Goal: Task Accomplishment & Management: Complete application form

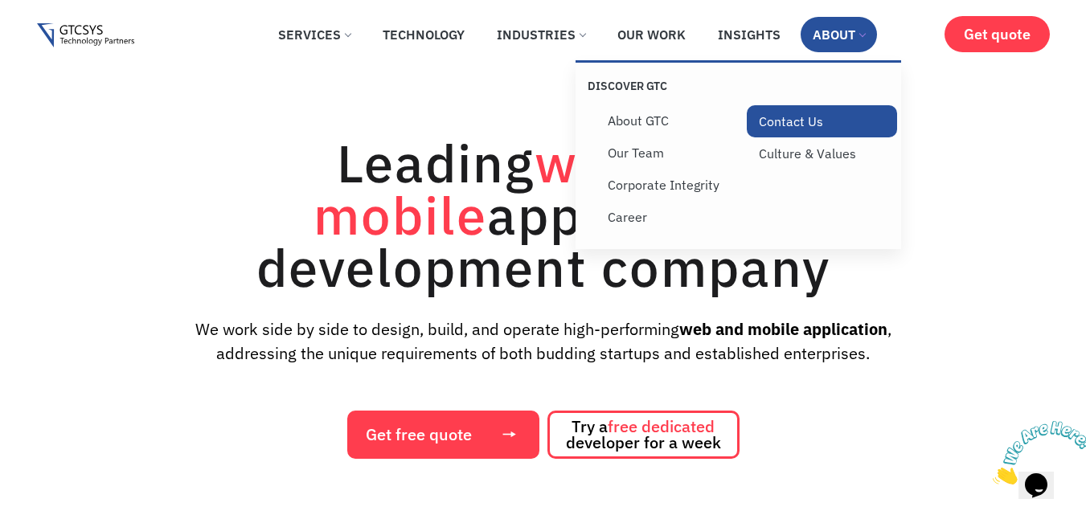
click at [802, 126] on link "Contact Us" at bounding box center [822, 121] width 151 height 32
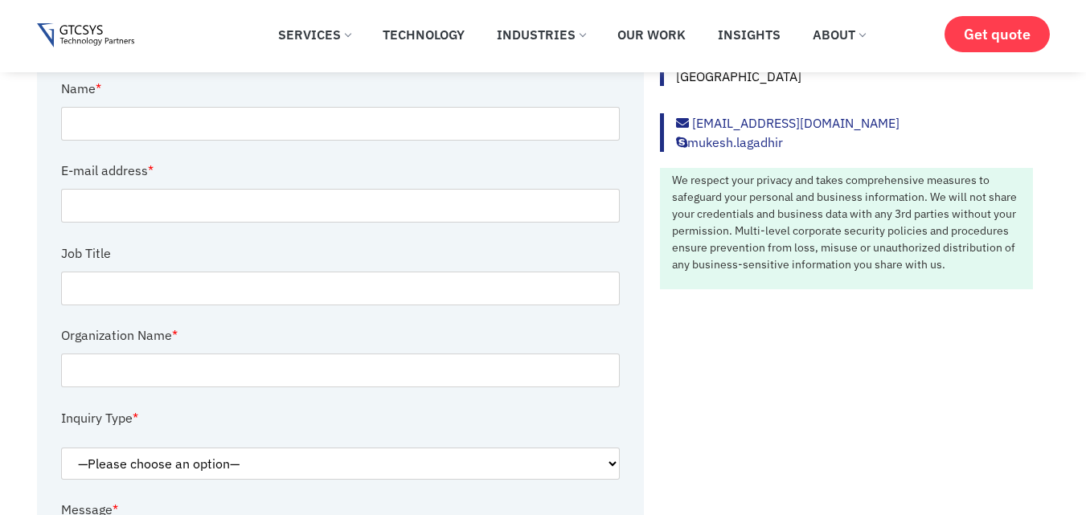
scroll to position [321, 0]
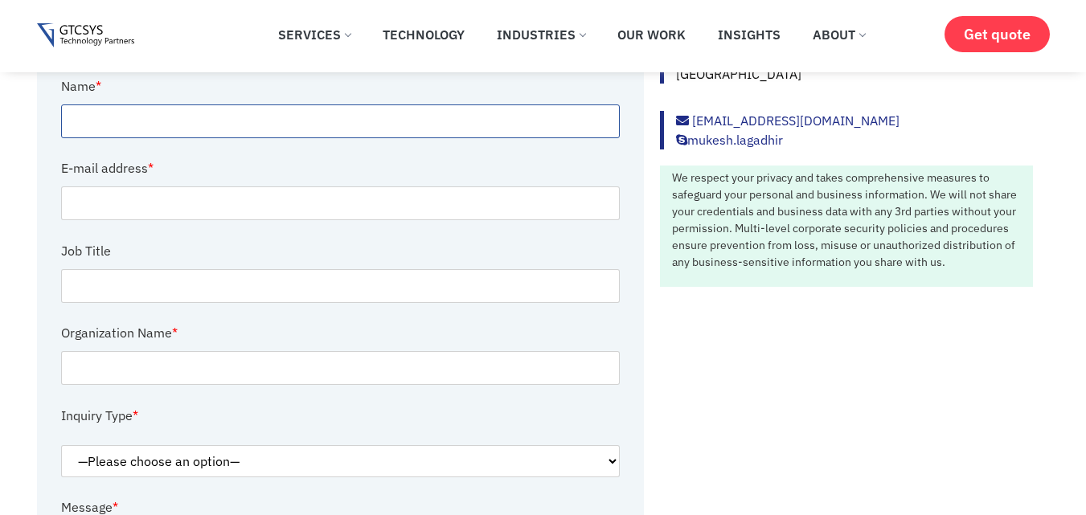
click at [129, 113] on input "Contact form" at bounding box center [340, 121] width 559 height 34
type input "Victoria Rose"
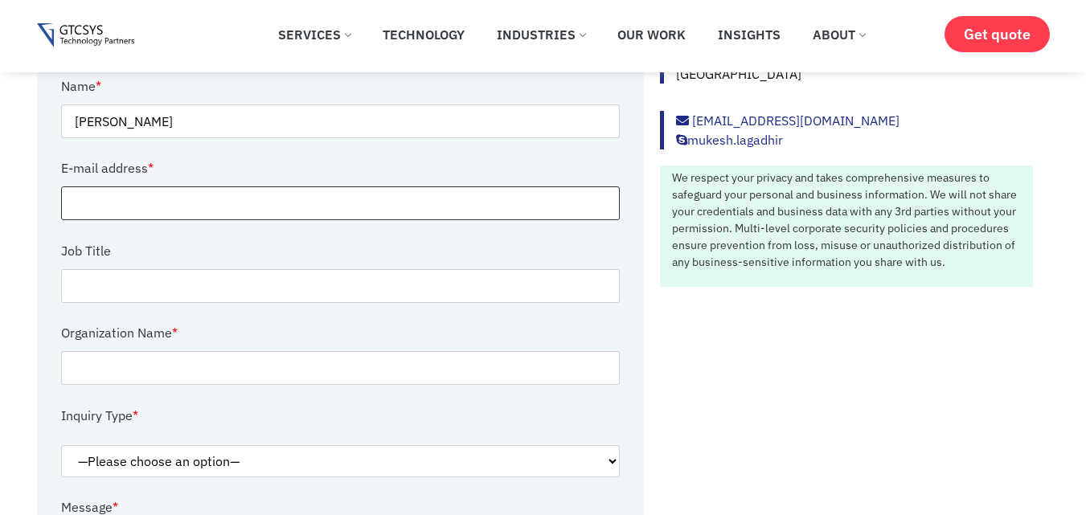
type input "victoria.rose@thetargetinbox.com"
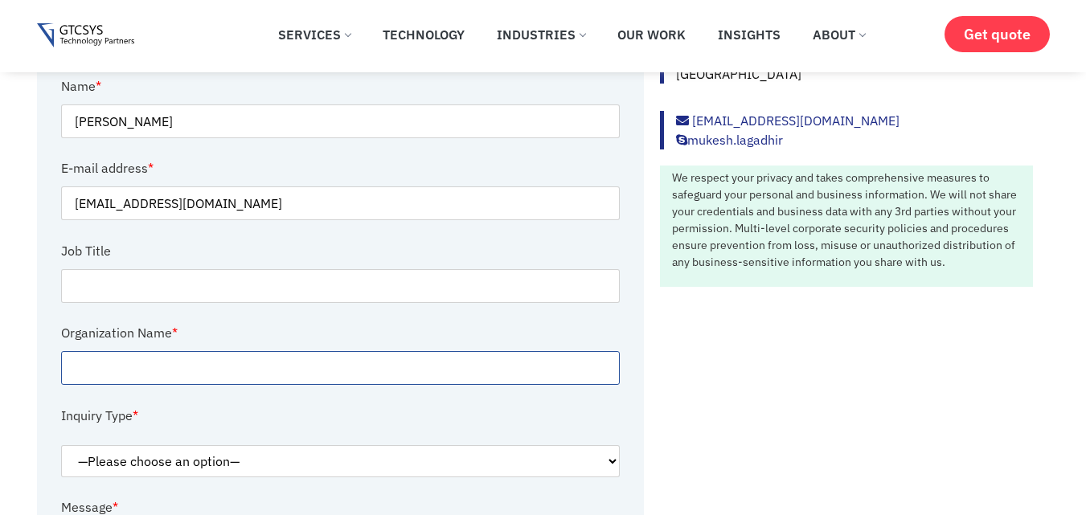
type input "Thetargetinbox"
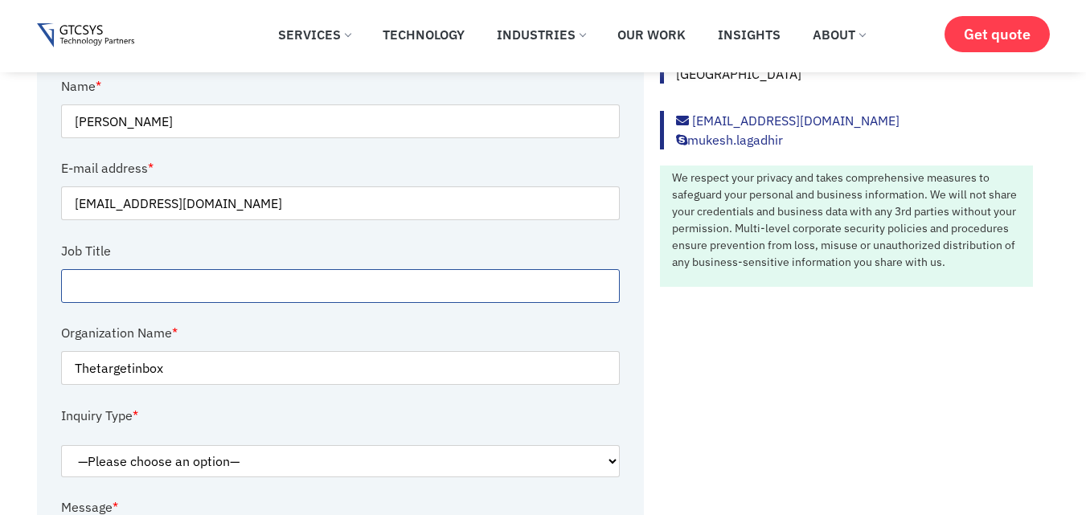
click at [174, 290] on input "Contact form" at bounding box center [340, 286] width 559 height 34
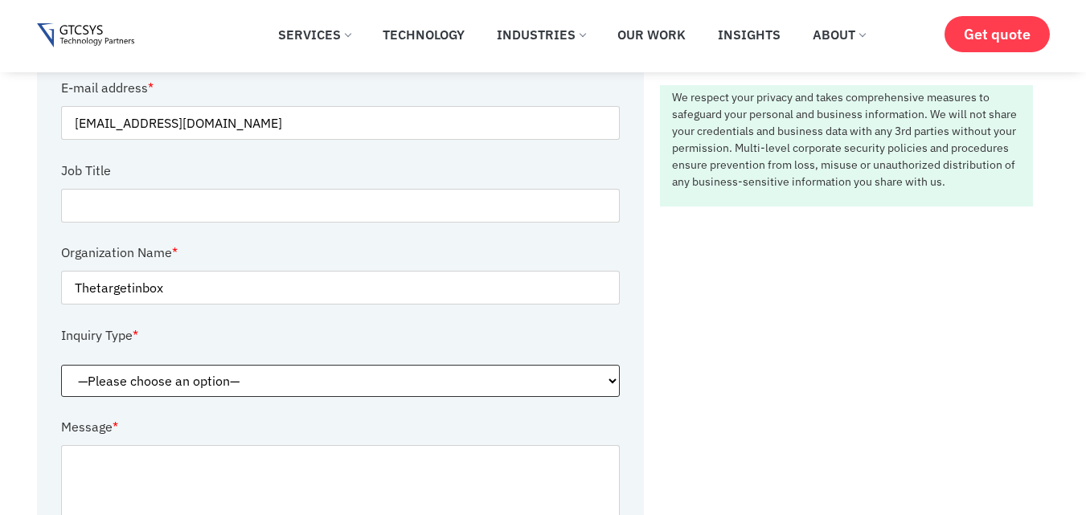
click at [214, 383] on select "—Please choose an option— Request for service Media and Public Relations Career…" at bounding box center [340, 381] width 559 height 32
click at [61, 365] on select "—Please choose an option— Request for service Media and Public Relations Career…" at bounding box center [340, 381] width 559 height 32
click at [149, 383] on select "—Please choose an option— Request for service Media and Public Relations Career…" at bounding box center [340, 381] width 559 height 32
select select "Request for service"
click at [61, 365] on select "—Please choose an option— Request for service Media and Public Relations Career…" at bounding box center [340, 381] width 559 height 32
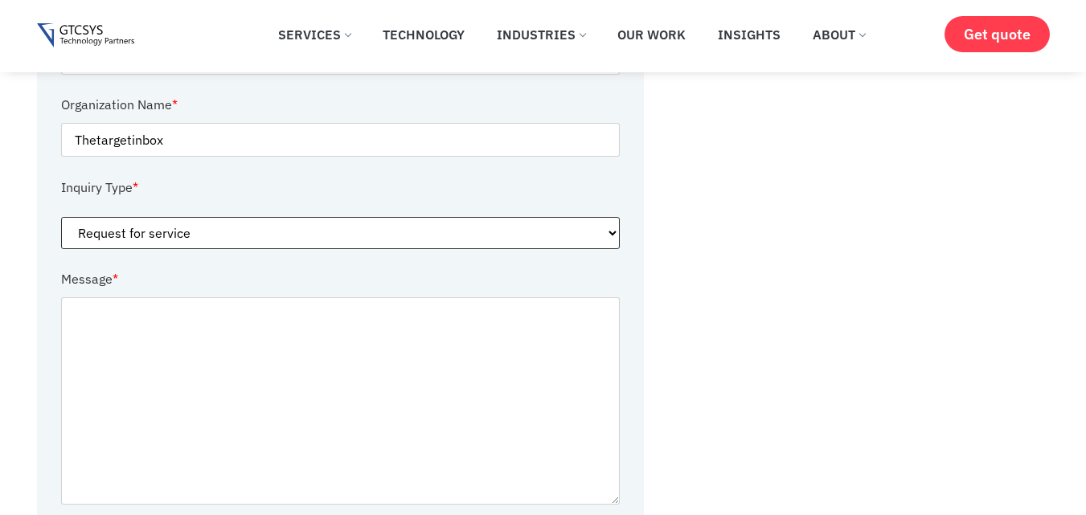
scroll to position [563, 0]
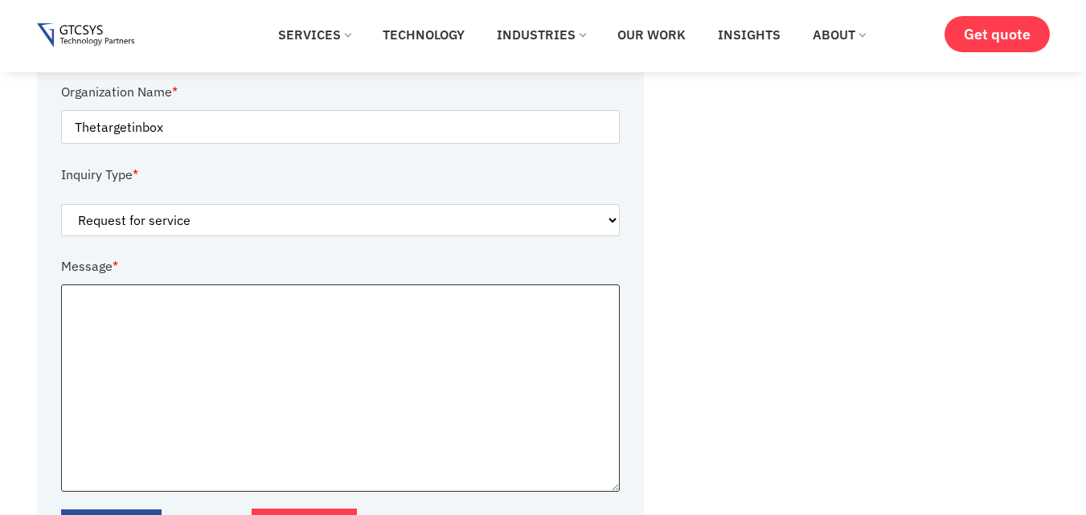
click at [146, 362] on textarea "Contact form" at bounding box center [340, 387] width 559 height 207
paste textarea "Hi, I came across your company and noticed your strong focus on enterprise soft…"
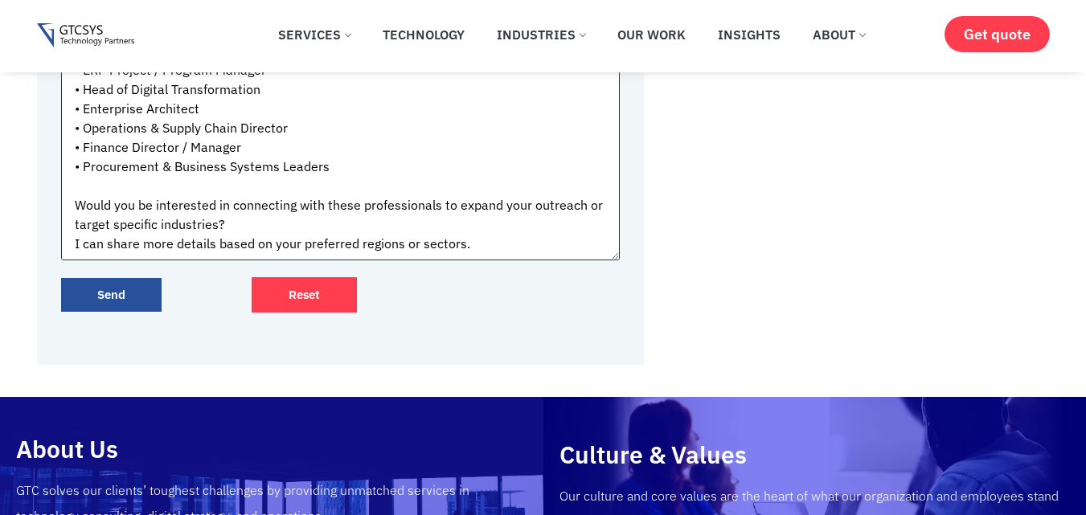
scroll to position [804, 0]
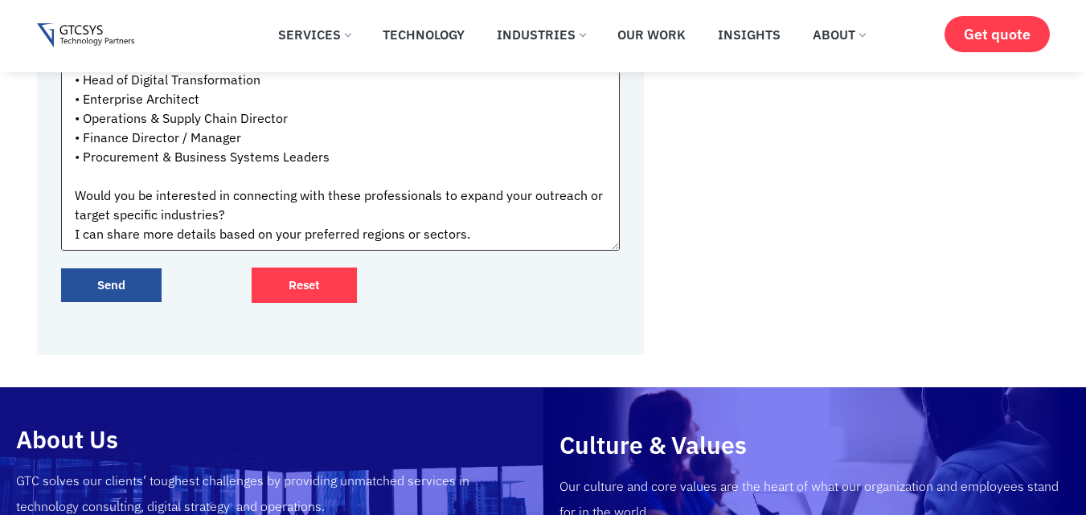
type textarea "Hi, I came across your company and noticed your strong focus on enterprise soft…"
click at [88, 289] on input "Send" at bounding box center [111, 285] width 100 height 35
